Goal: Find specific page/section: Find specific page/section

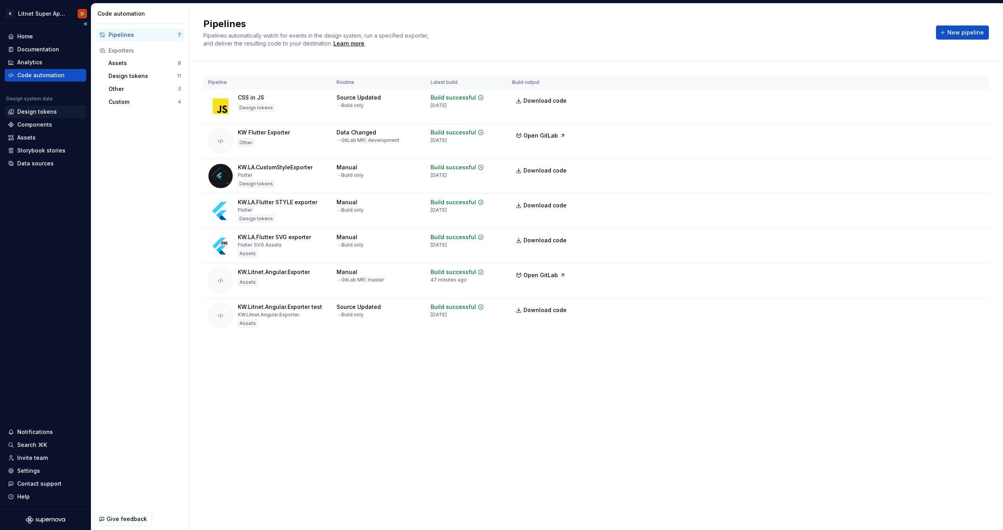
click at [42, 114] on div "Design tokens" at bounding box center [37, 112] width 40 height 8
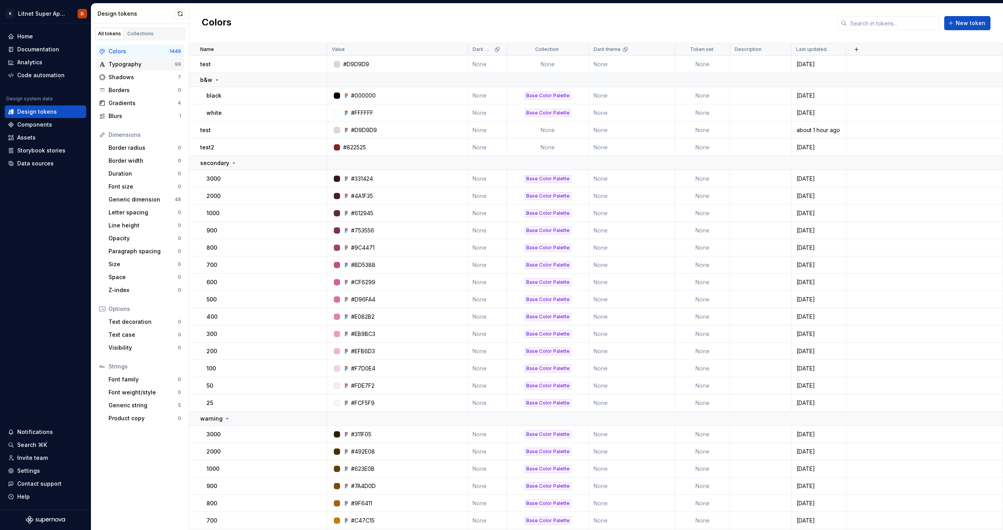
click at [148, 69] on div "Typography 99" at bounding box center [140, 64] width 88 height 13
